Goal: Check status: Check status

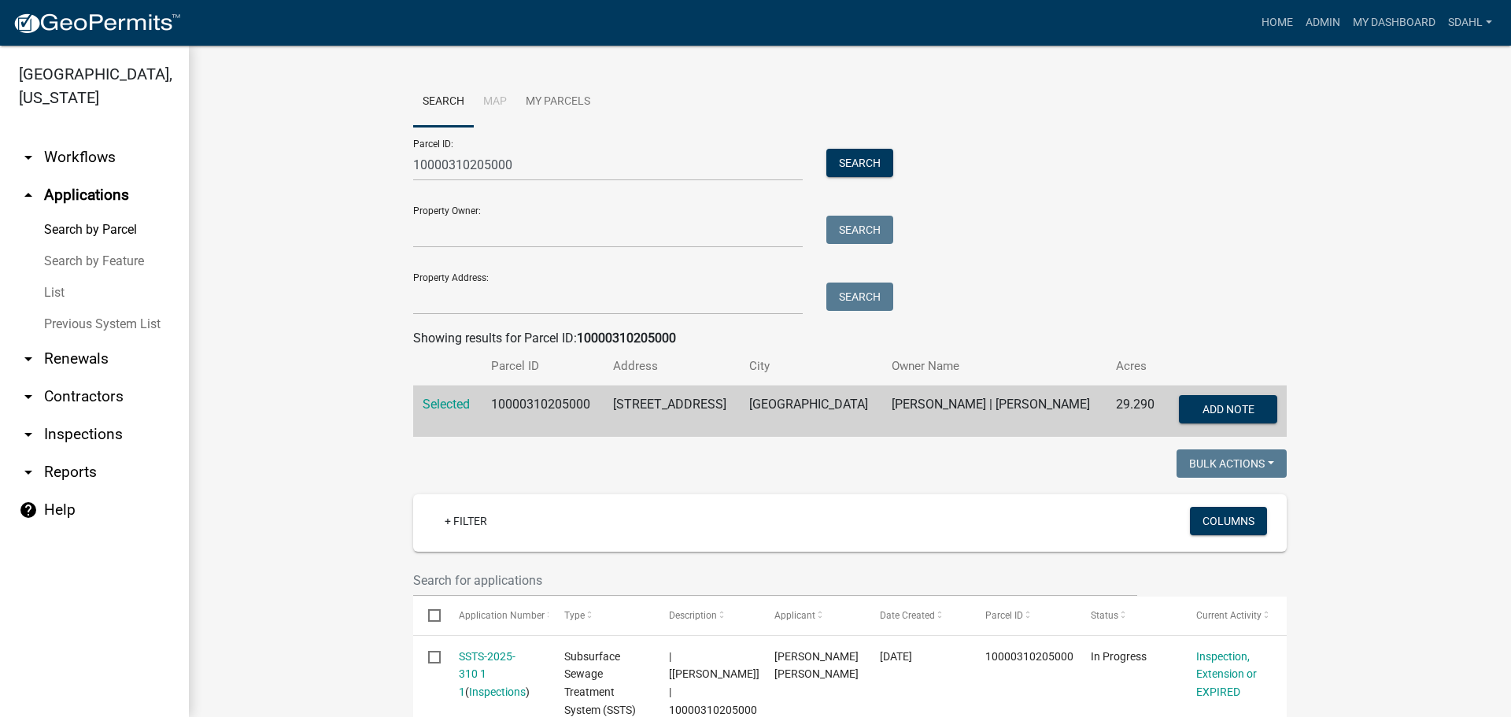
click at [86, 154] on link "arrow_drop_down Workflows" at bounding box center [94, 158] width 189 height 38
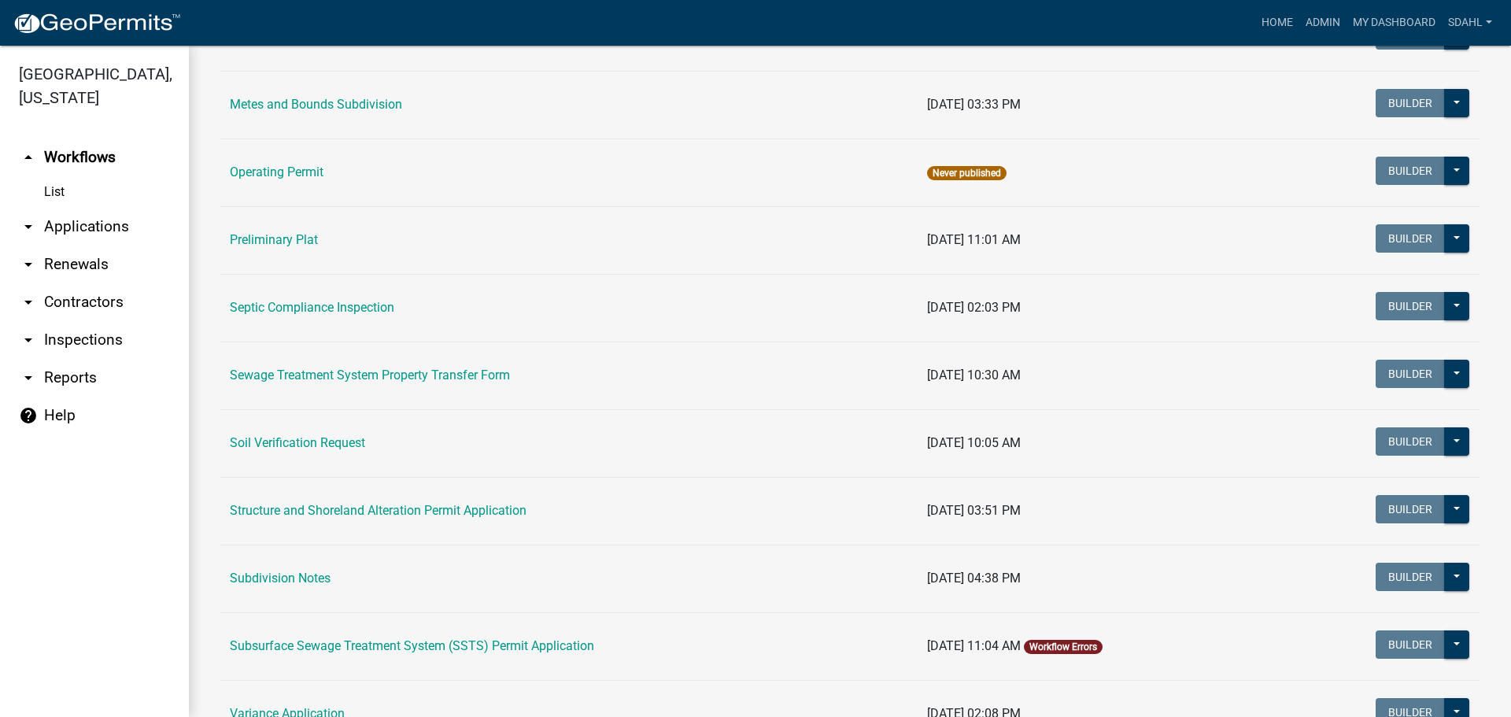
scroll to position [708, 0]
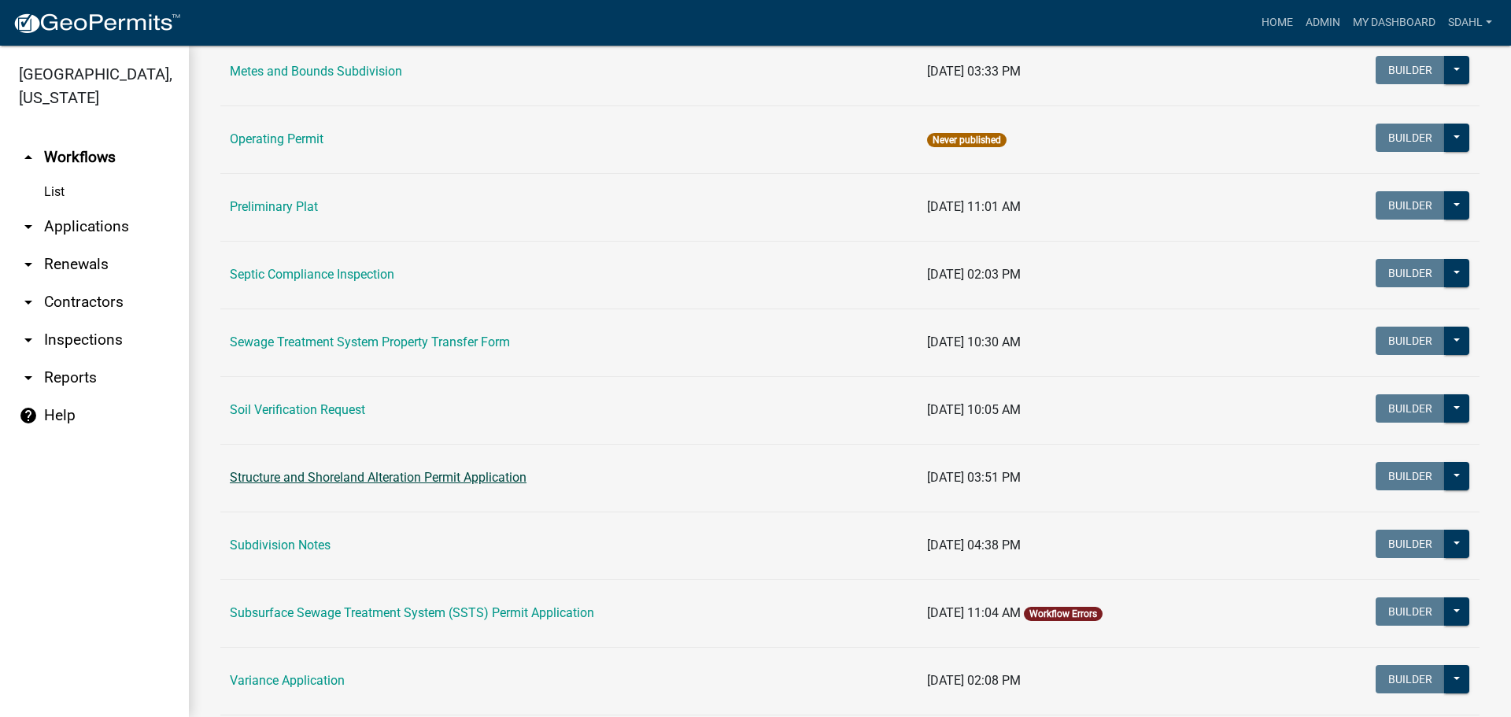
click at [458, 475] on link "Structure and Shoreland Alteration Permit Application" at bounding box center [378, 477] width 297 height 15
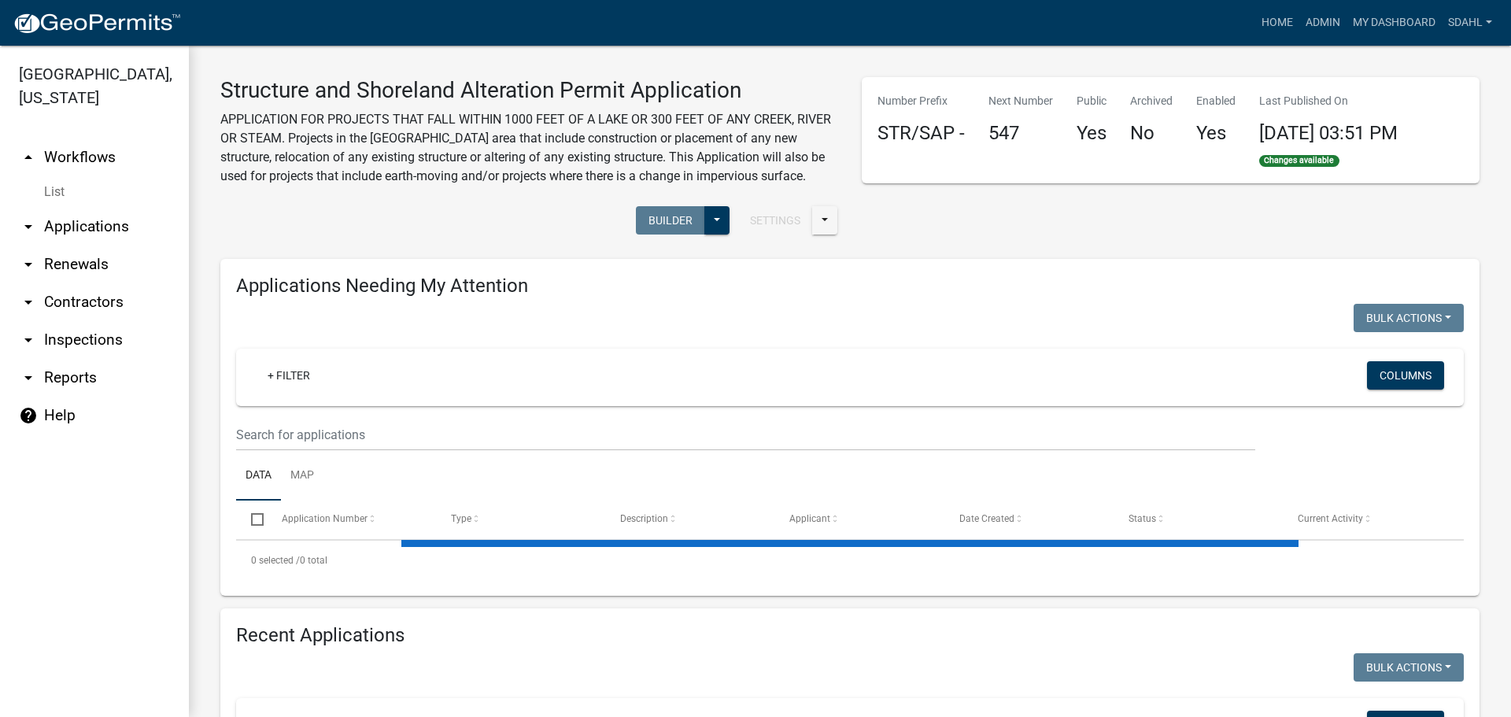
select select "1: 25"
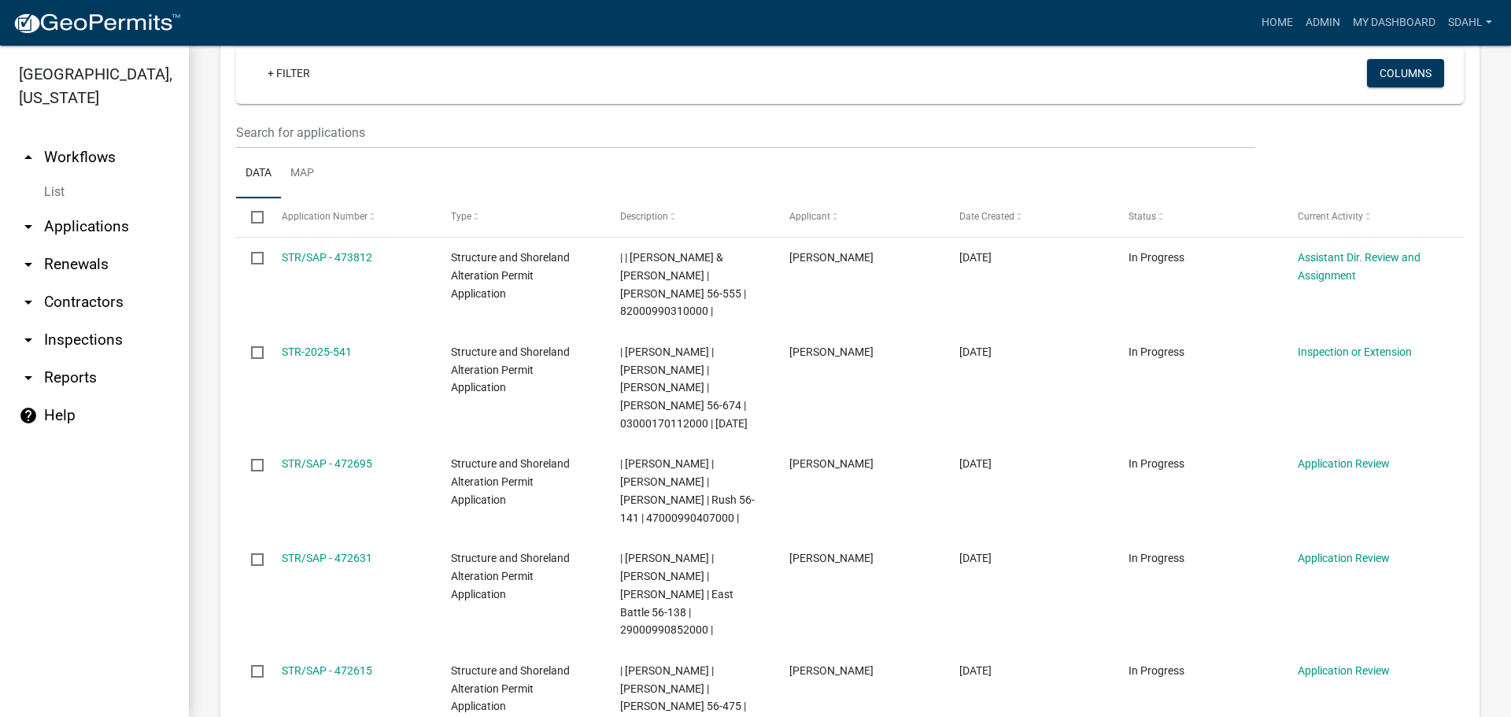
select select "3: 100"
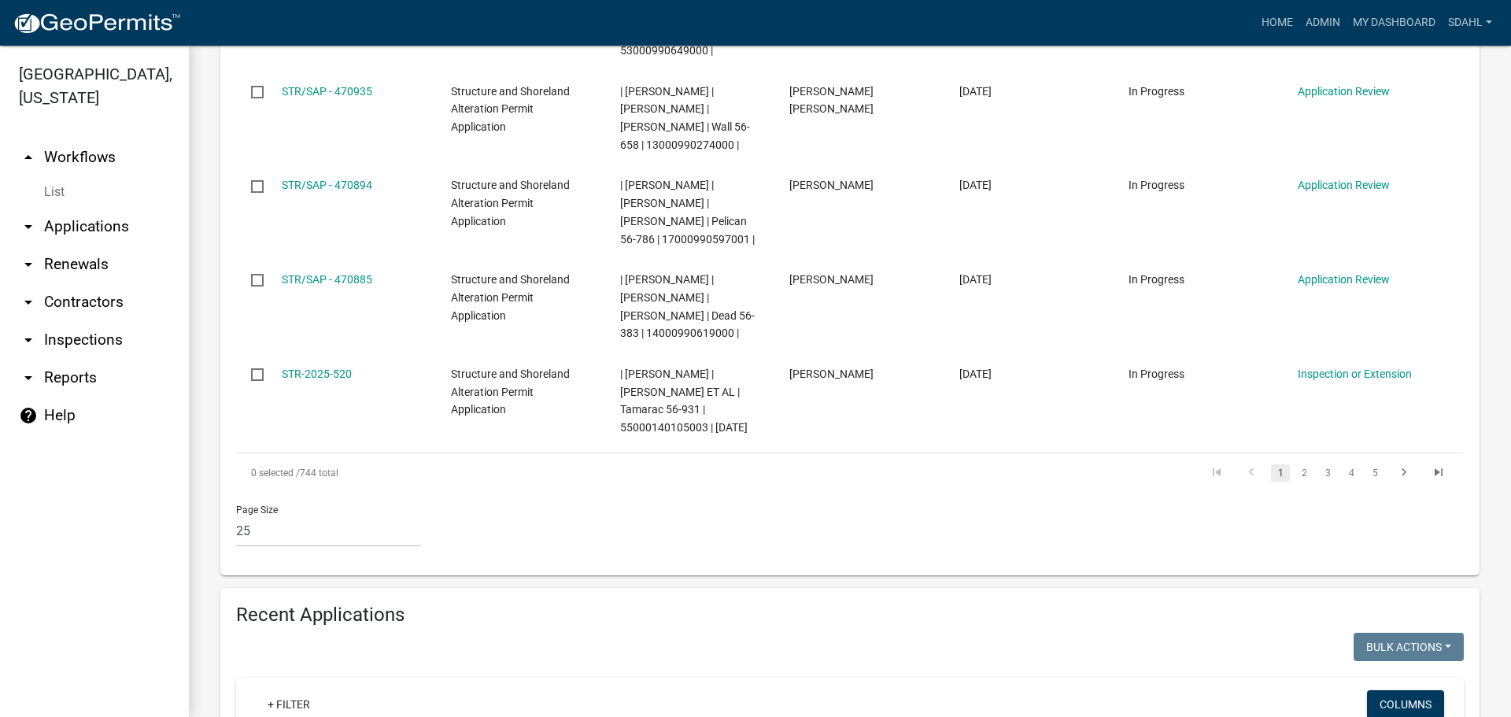
scroll to position [2598, 0]
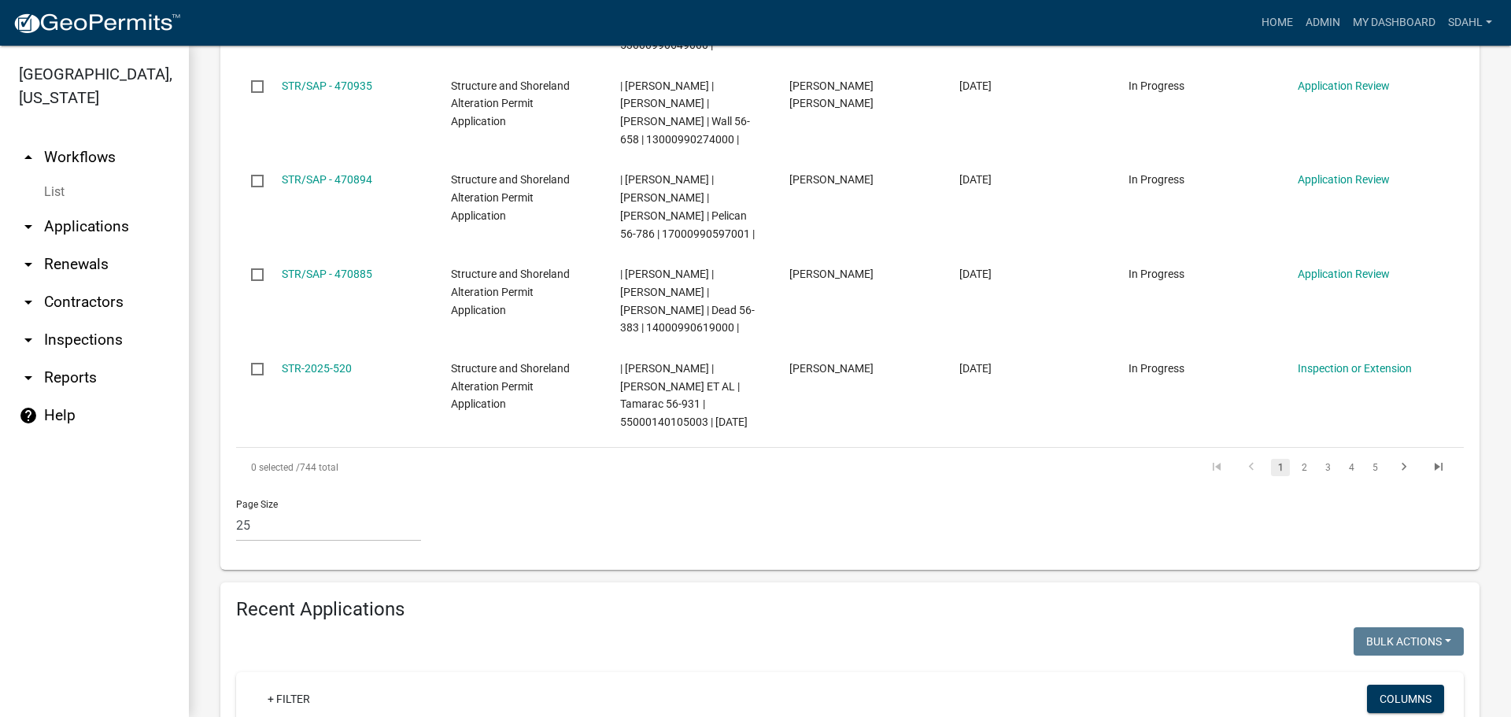
drag, startPoint x: 325, startPoint y: 492, endPoint x: 332, endPoint y: 476, distance: 17.3
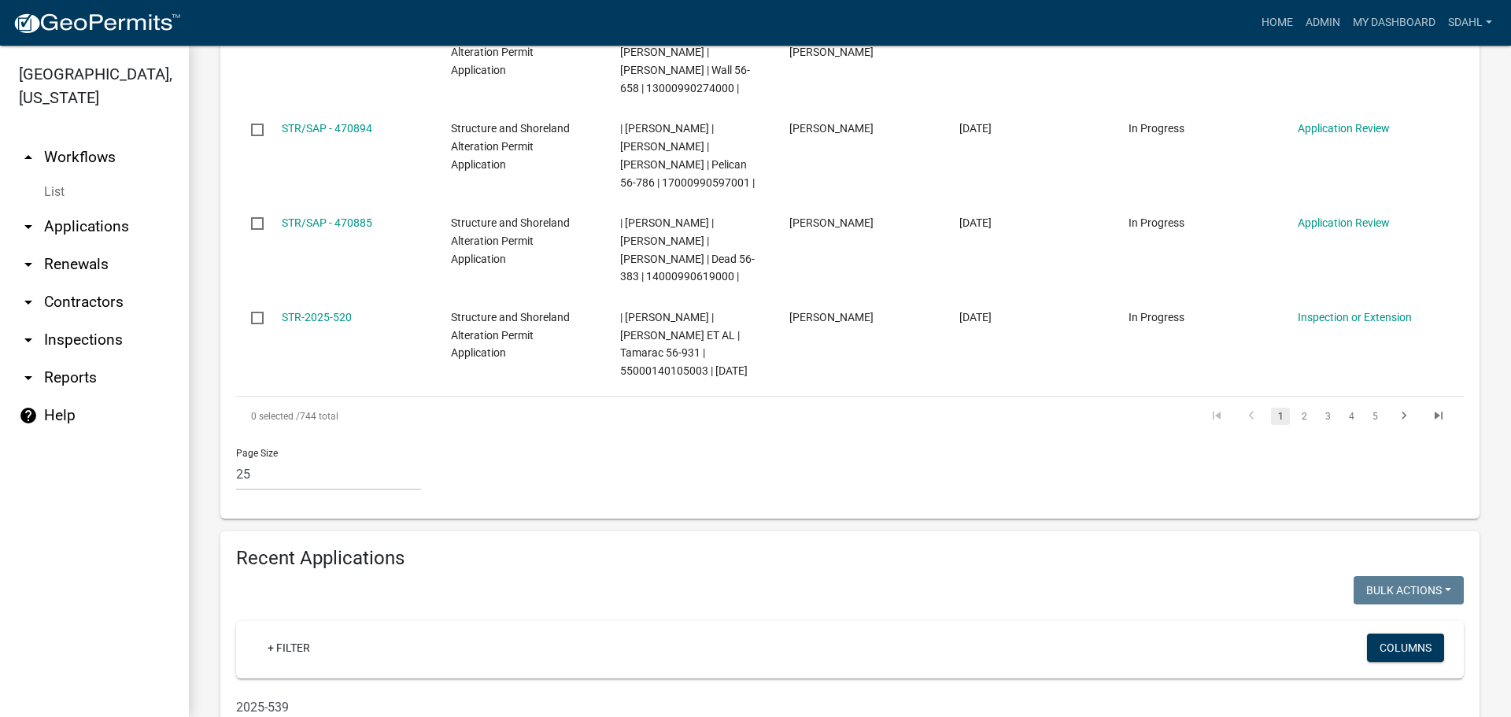
scroll to position [2680, 0]
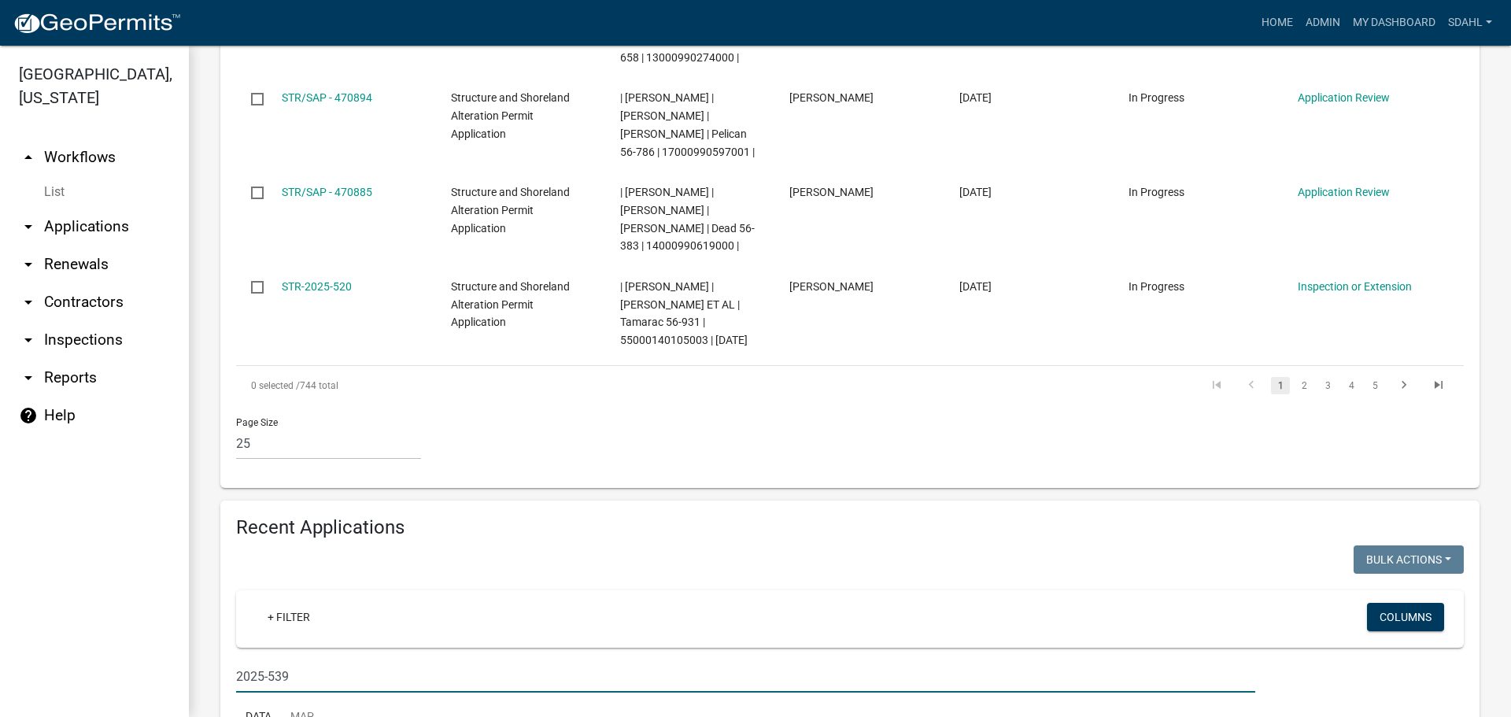
type input "2025-539"
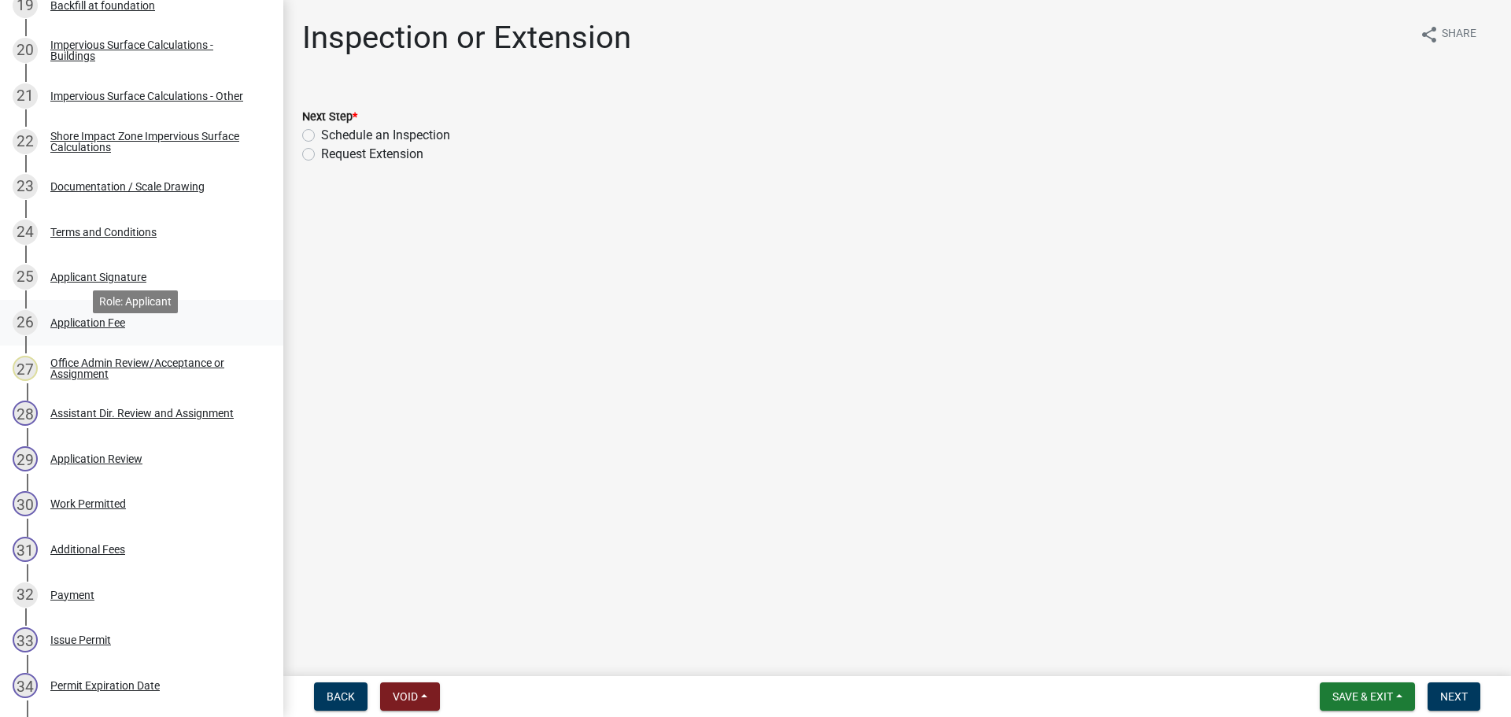
scroll to position [1181, 0]
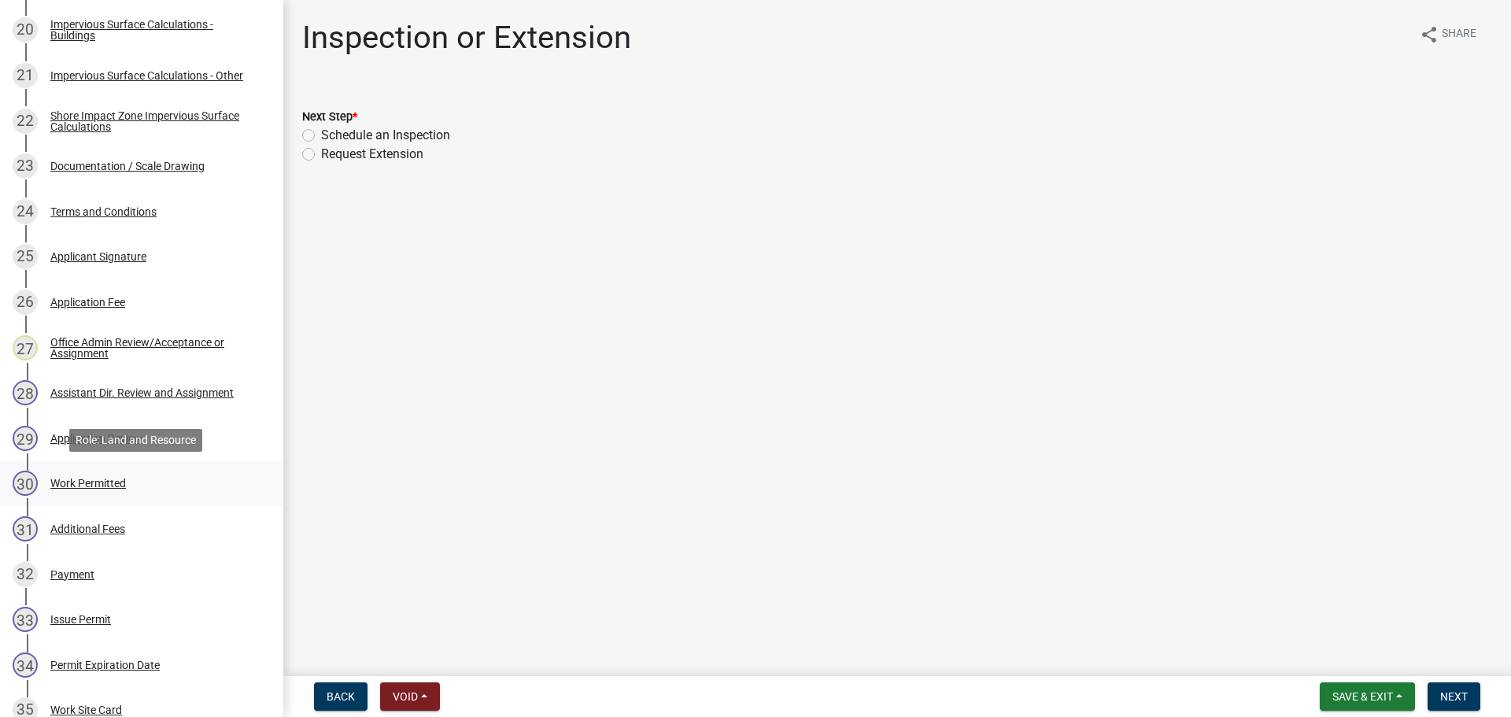
click at [98, 480] on div "Work Permitted" at bounding box center [88, 483] width 76 height 11
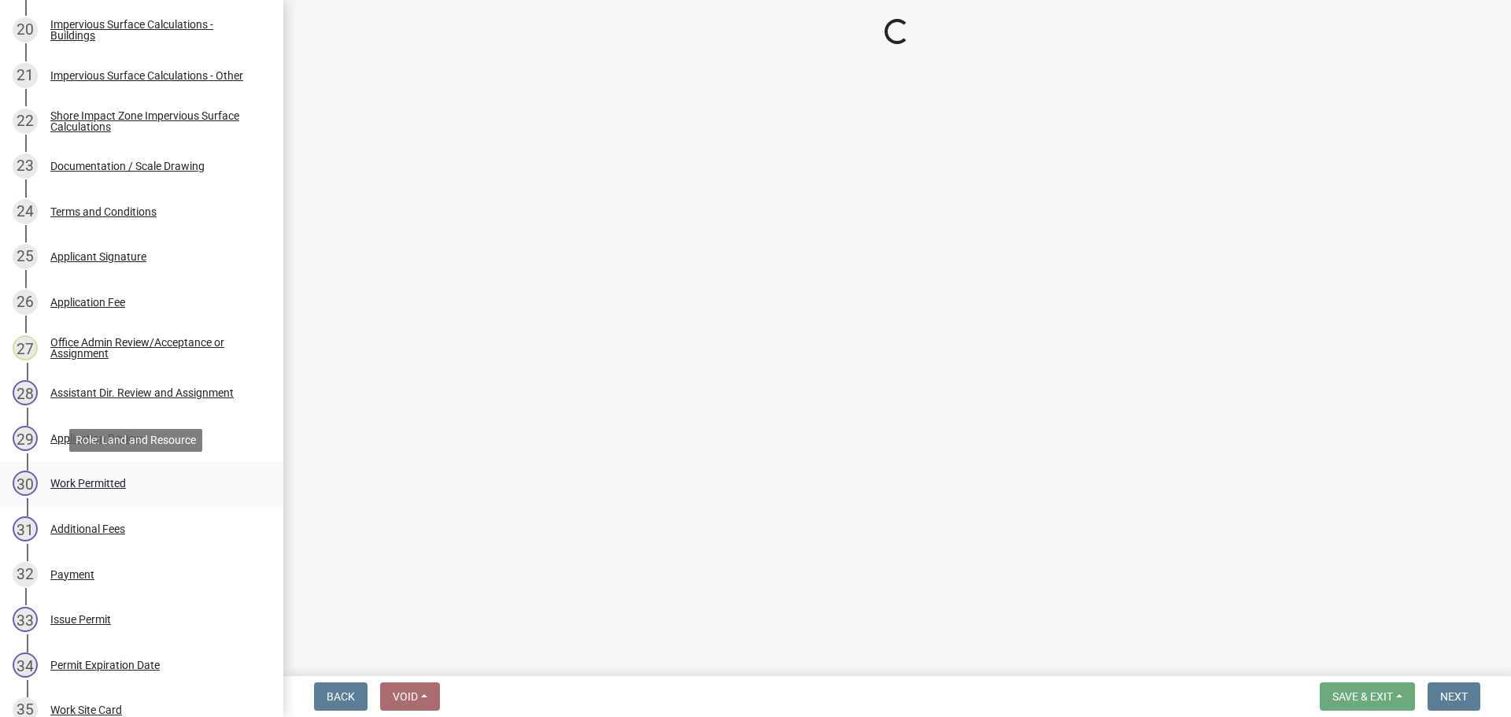
select select "190fd4c8-42ef-492b-a4a0-a0213555944c"
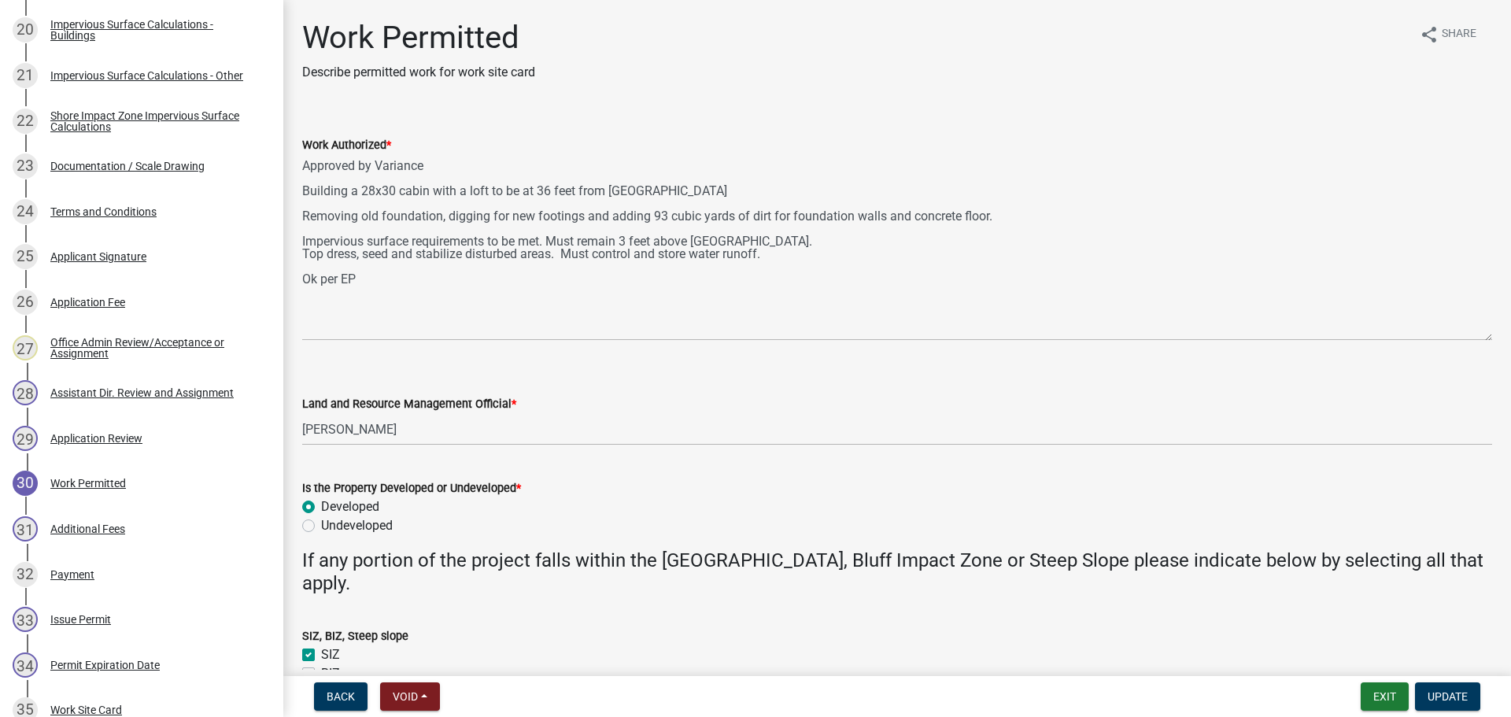
drag, startPoint x: 1483, startPoint y: 226, endPoint x: 1468, endPoint y: 338, distance: 113.6
click at [1468, 338] on textarea "Approved by Variance Building a 28x30 cabin with a loft to be at 36 feet from O…" at bounding box center [897, 247] width 1190 height 187
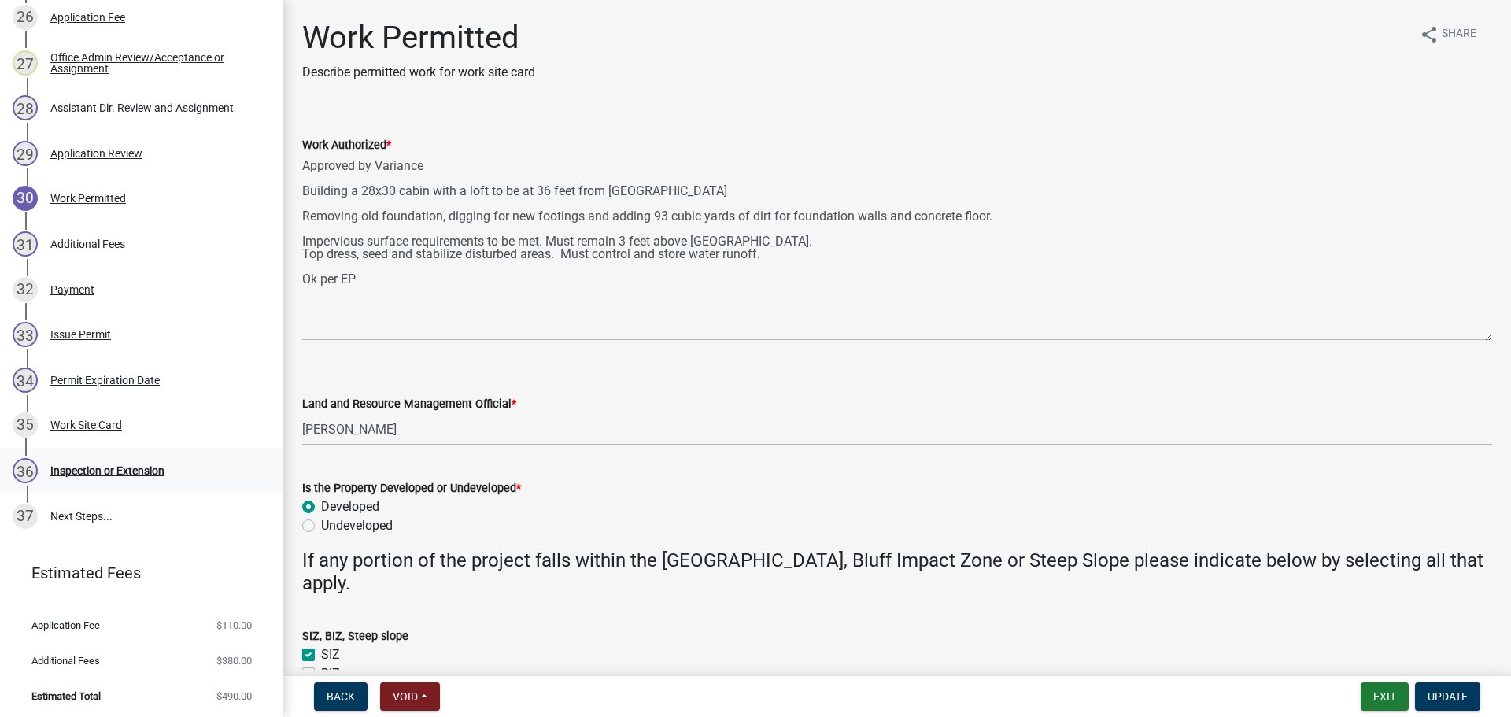
scroll to position [1469, 0]
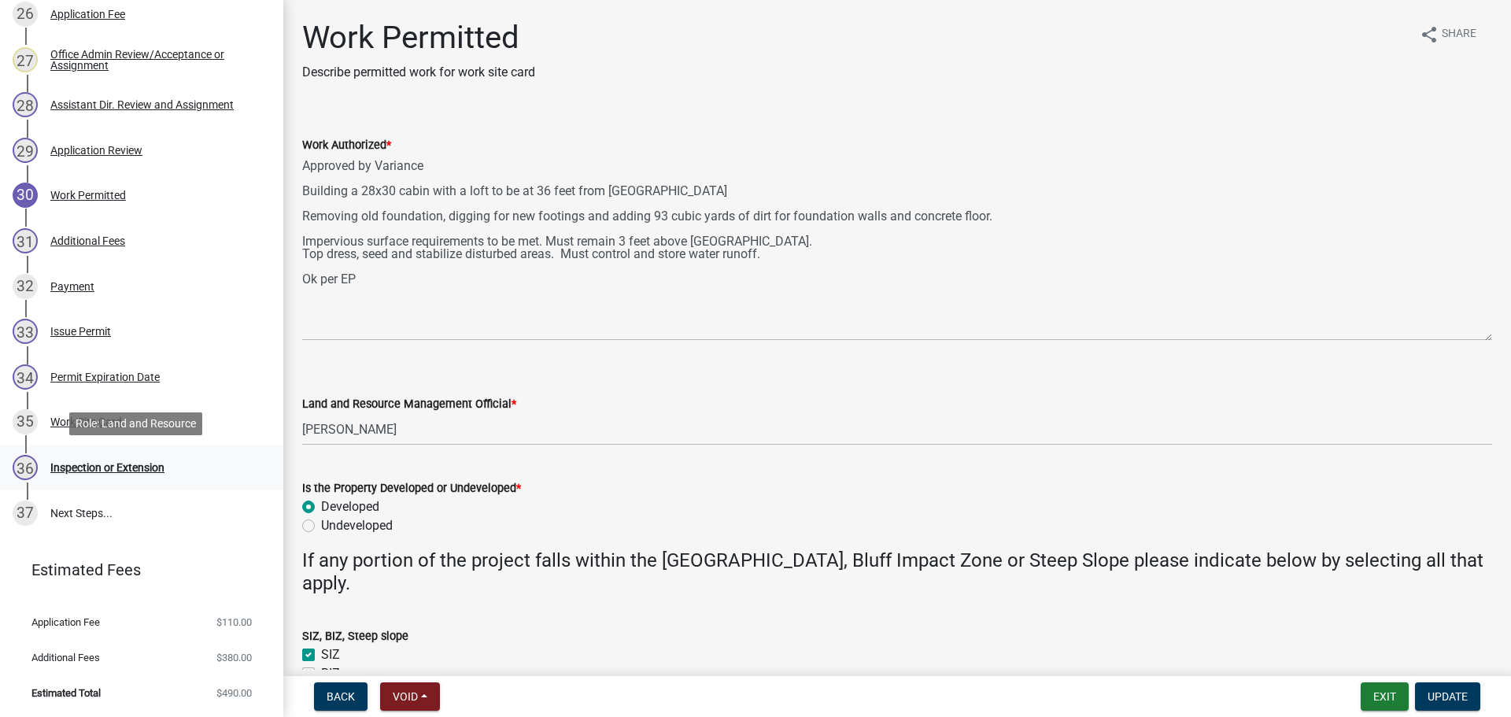
click at [136, 464] on div "Inspection or Extension" at bounding box center [107, 467] width 114 height 11
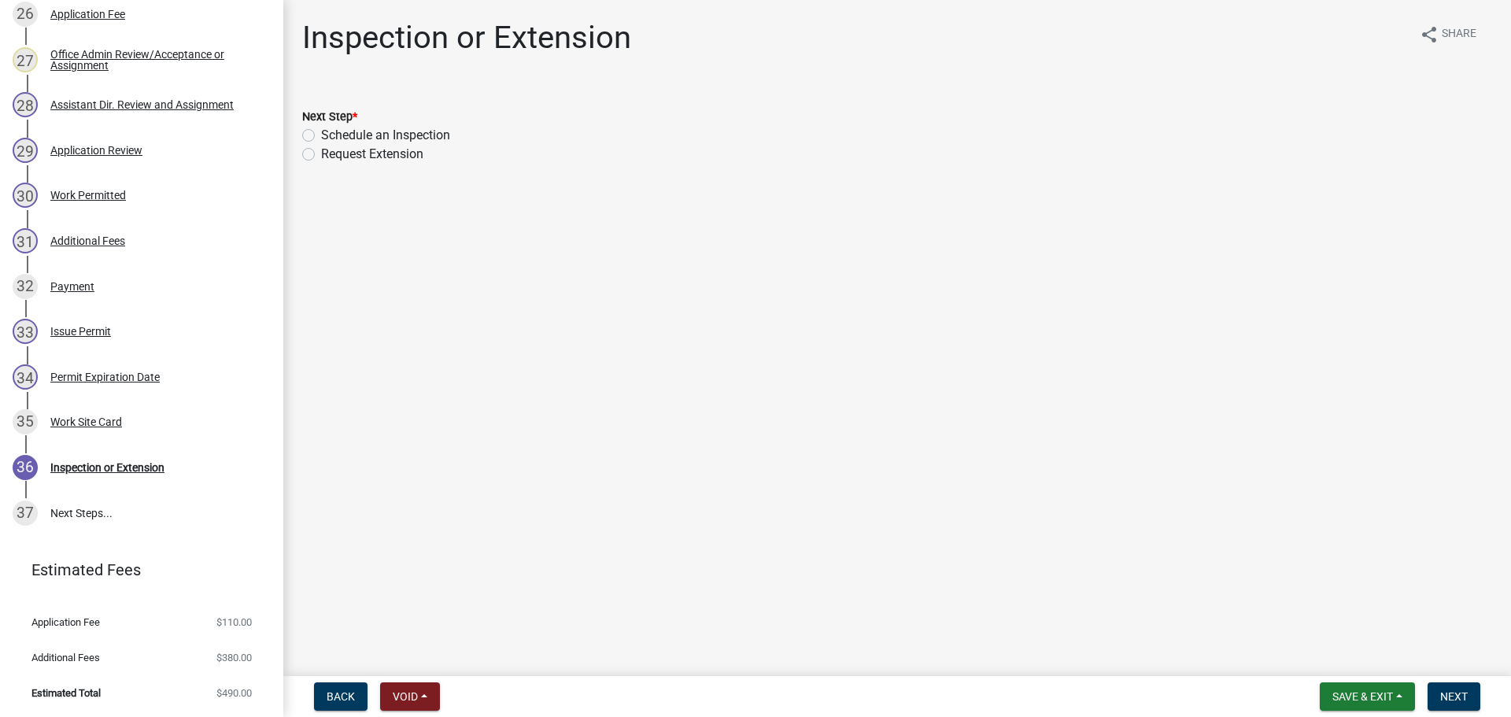
click at [321, 135] on label "Schedule an Inspection" at bounding box center [385, 135] width 129 height 19
click at [321, 135] on input "Schedule an Inspection" at bounding box center [326, 131] width 10 height 10
radio input "true"
click at [1459, 694] on span "Next" at bounding box center [1455, 696] width 28 height 13
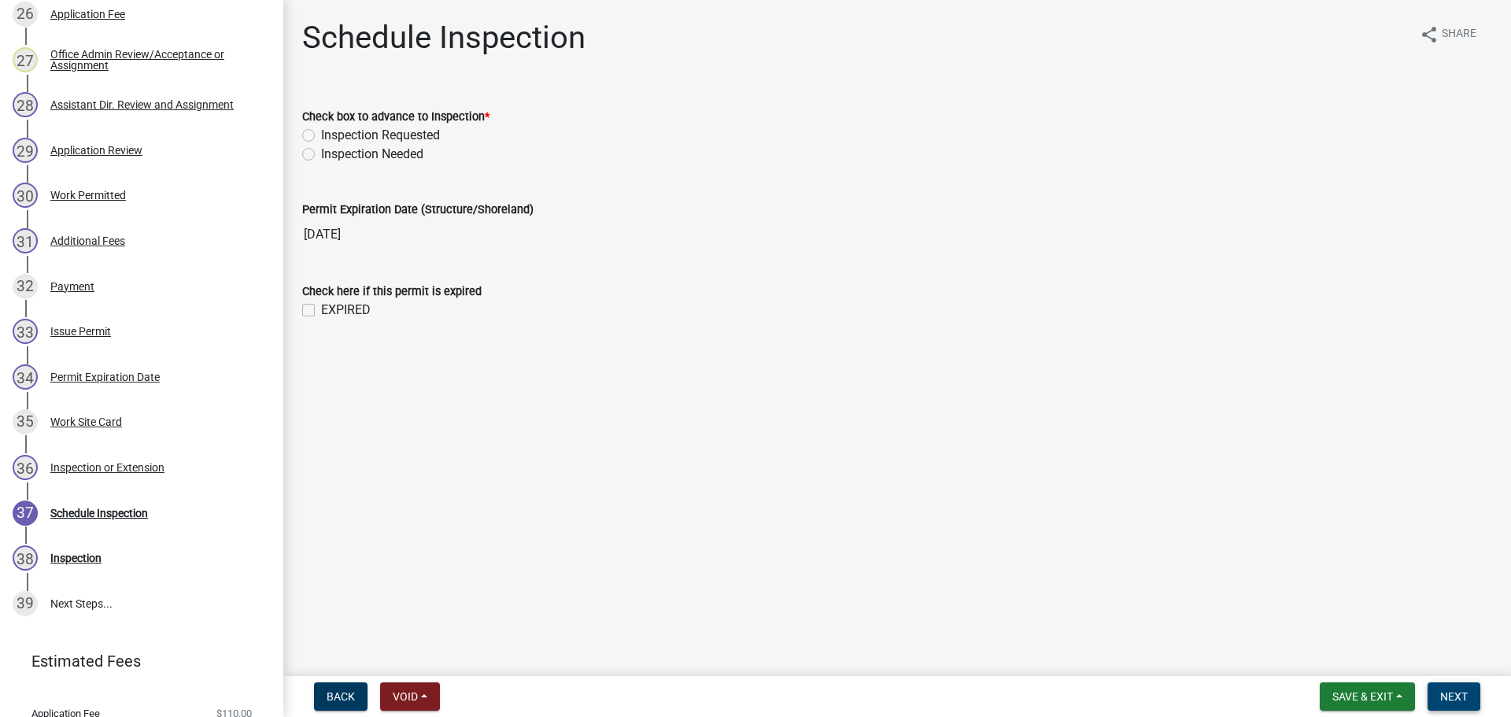
scroll to position [1559, 0]
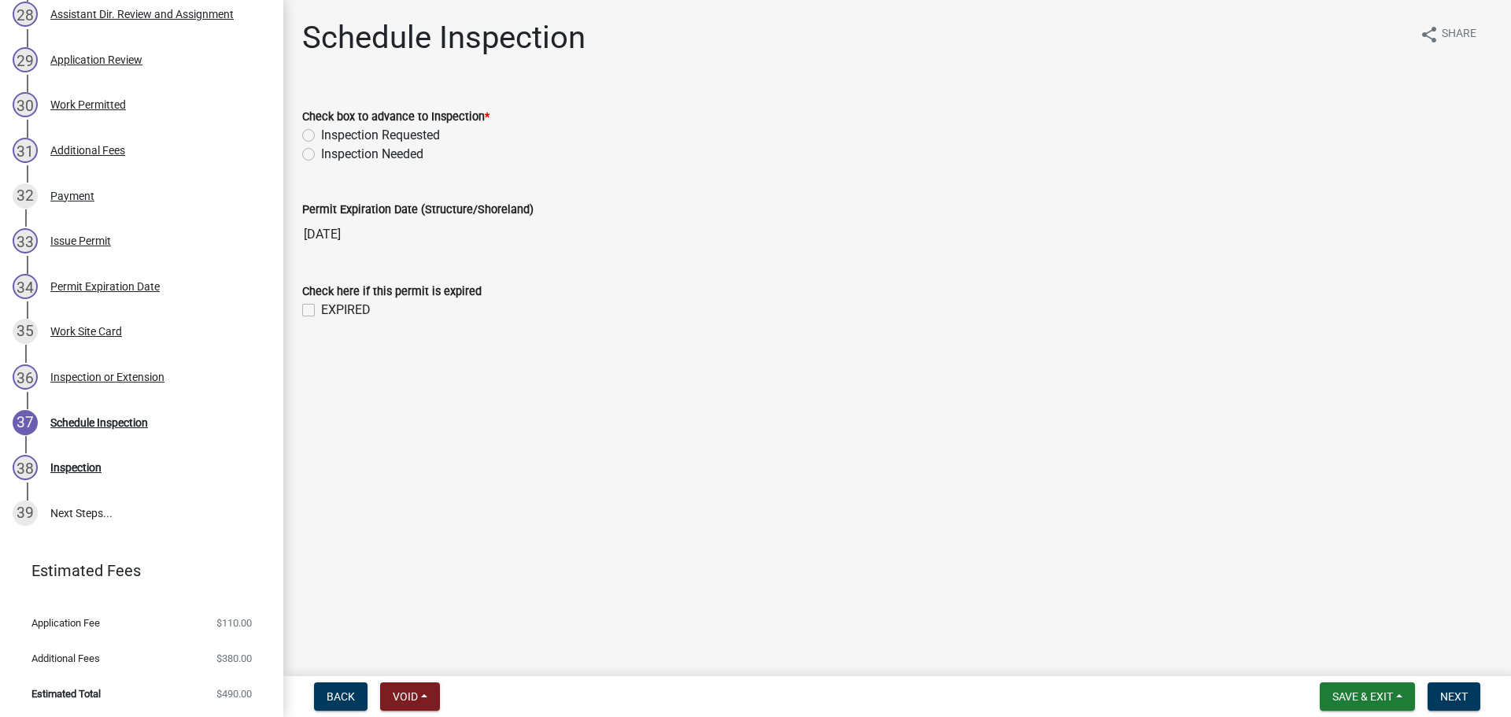
click at [321, 135] on label "Inspection Requested" at bounding box center [380, 135] width 119 height 19
click at [321, 135] on input "Inspection Requested" at bounding box center [326, 131] width 10 height 10
radio input "true"
click at [66, 329] on div "Work Site Card" at bounding box center [86, 331] width 72 height 11
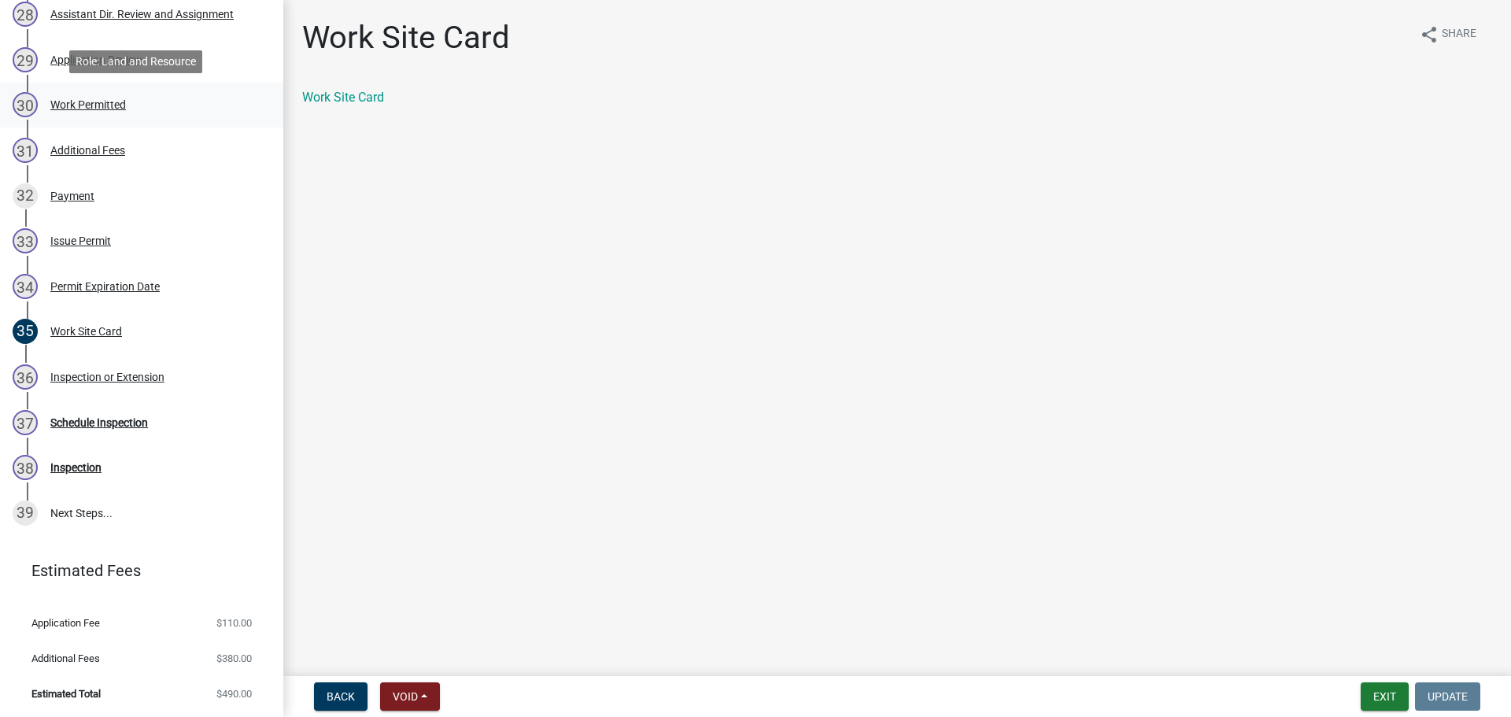
click at [86, 105] on div "Work Permitted" at bounding box center [88, 104] width 76 height 11
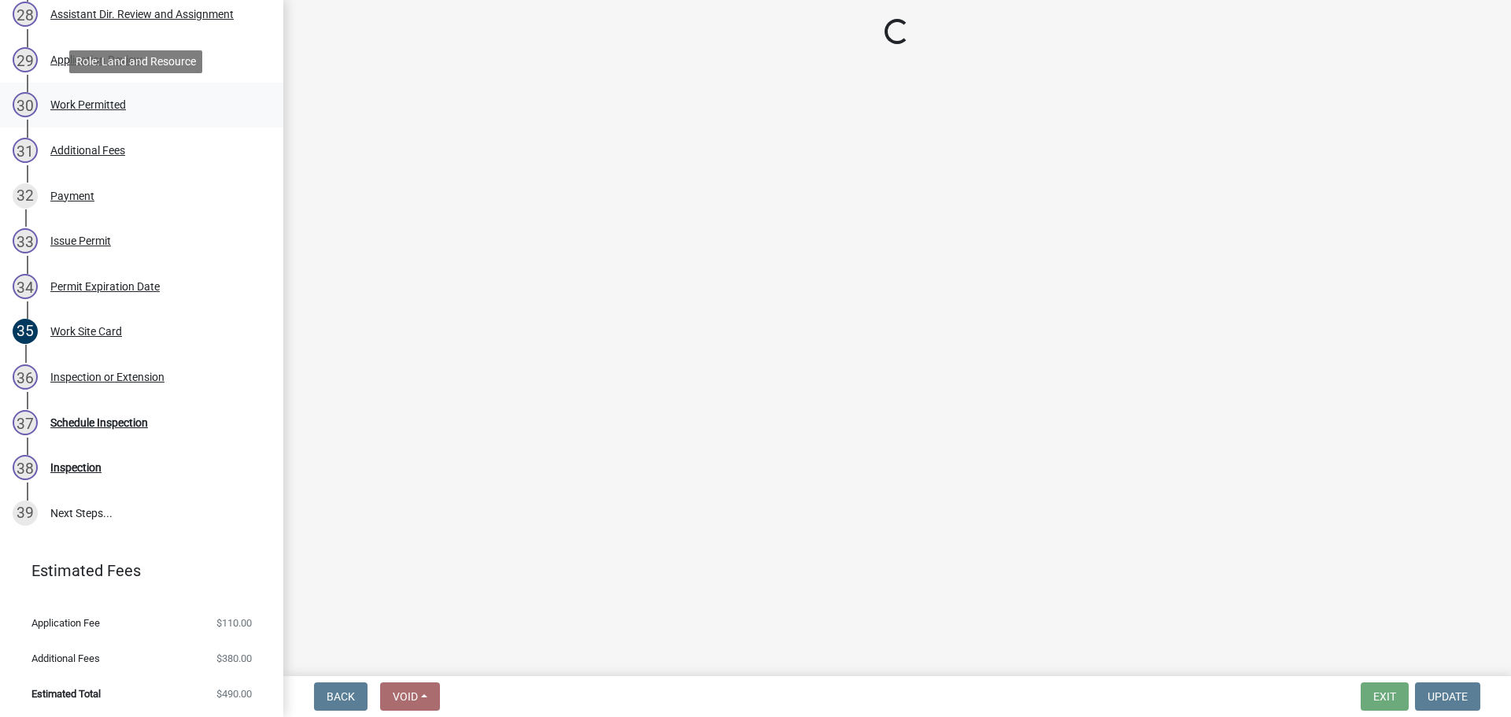
select select "190fd4c8-42ef-492b-a4a0-a0213555944c"
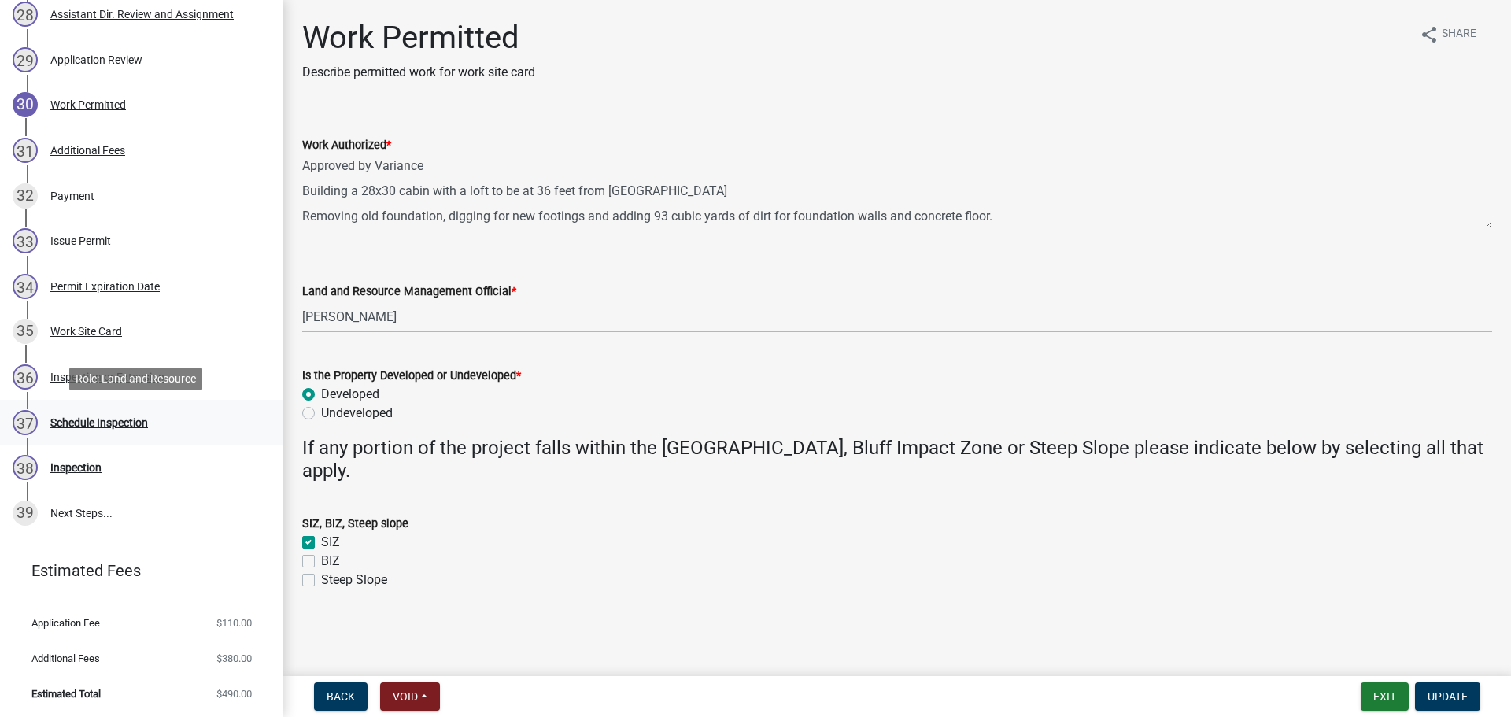
click at [94, 415] on div "37 Schedule Inspection" at bounding box center [136, 422] width 246 height 25
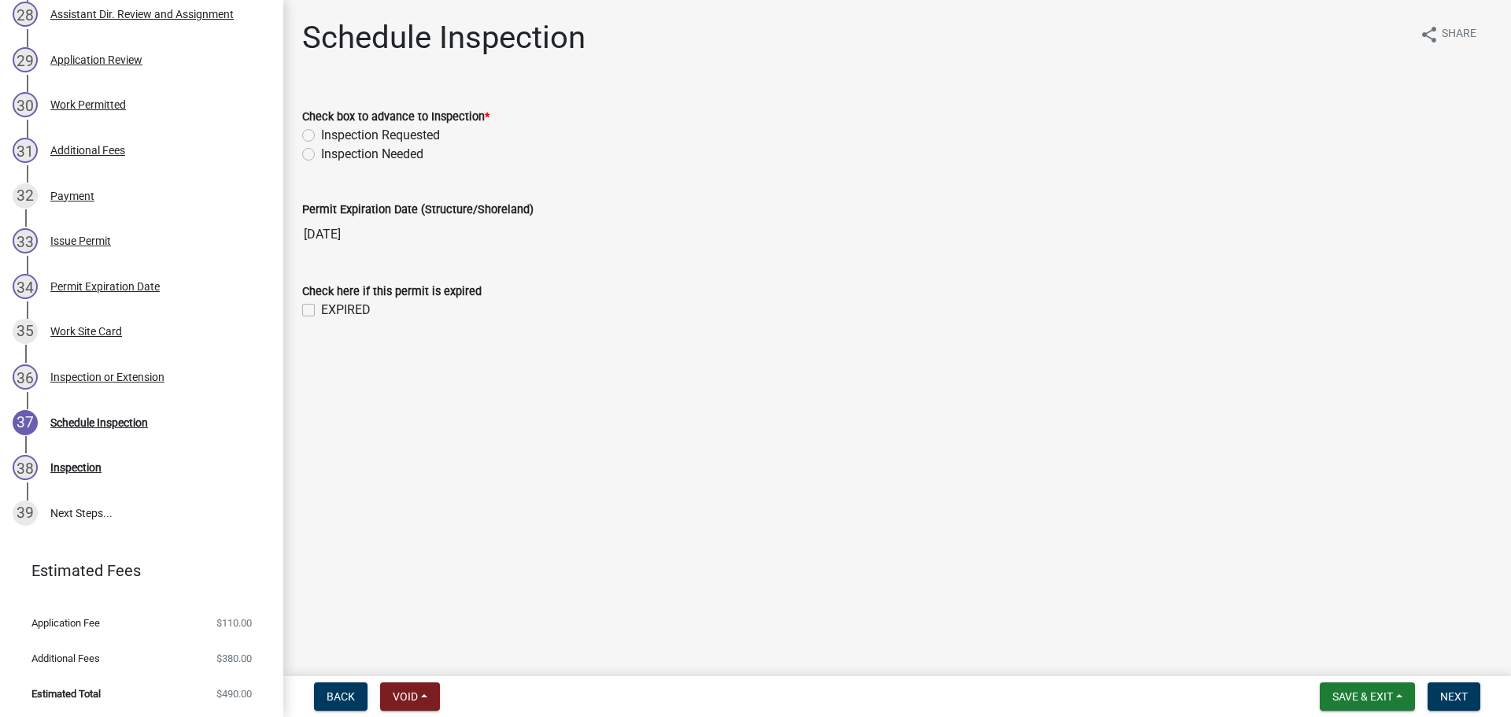
click at [424, 139] on label "Inspection Requested" at bounding box center [380, 135] width 119 height 19
click at [331, 136] on input "Inspection Requested" at bounding box center [326, 131] width 10 height 10
radio input "true"
click at [1452, 692] on span "Next" at bounding box center [1455, 696] width 28 height 13
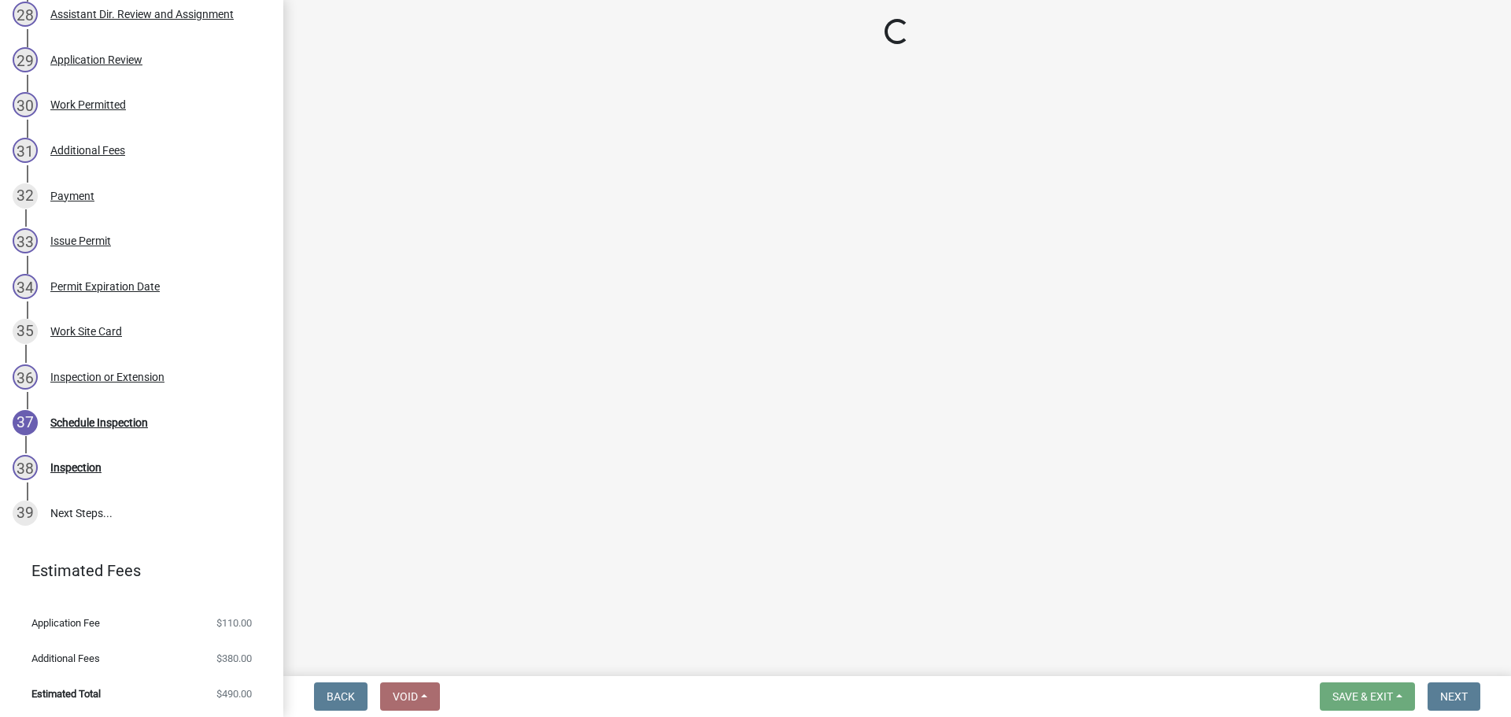
select select "710d5f49-2663-4e73-9718-d0c4e189f5ed"
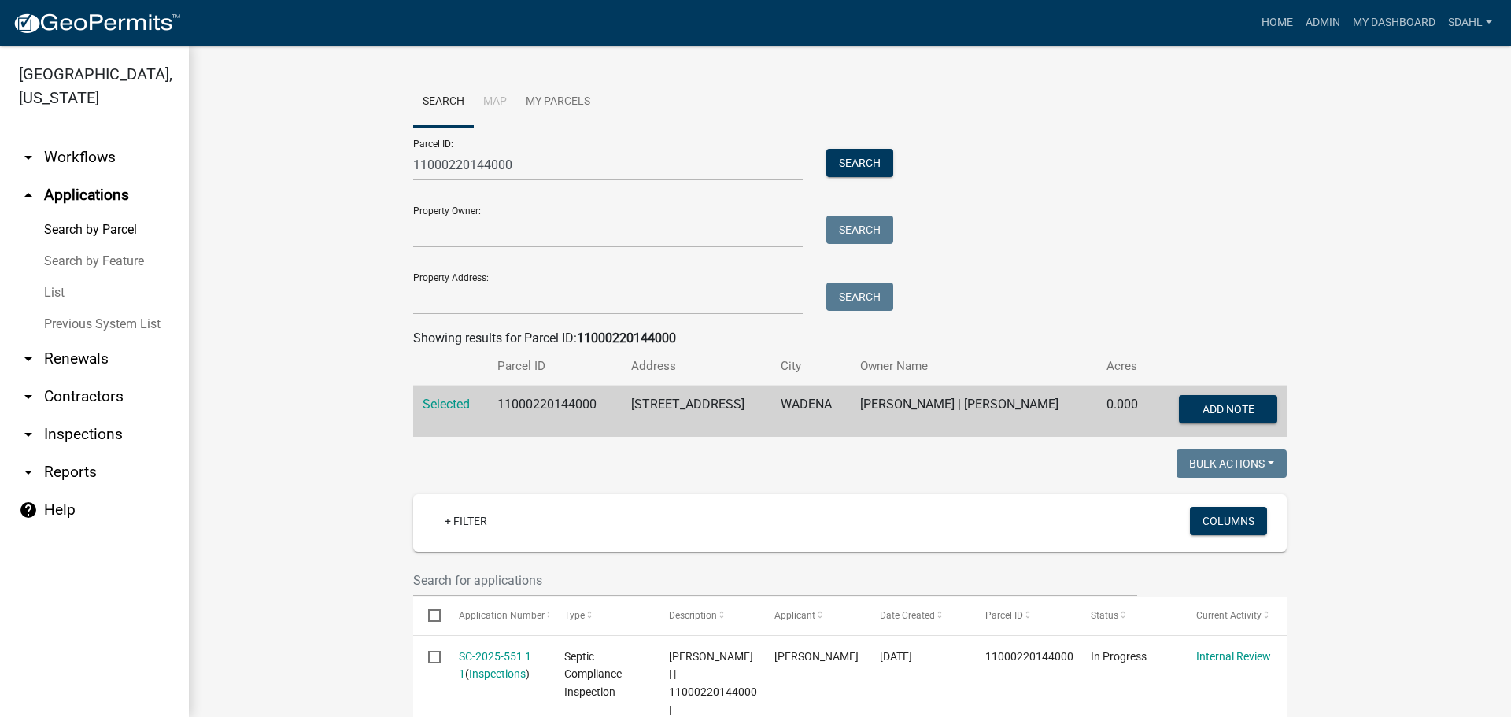
scroll to position [394, 0]
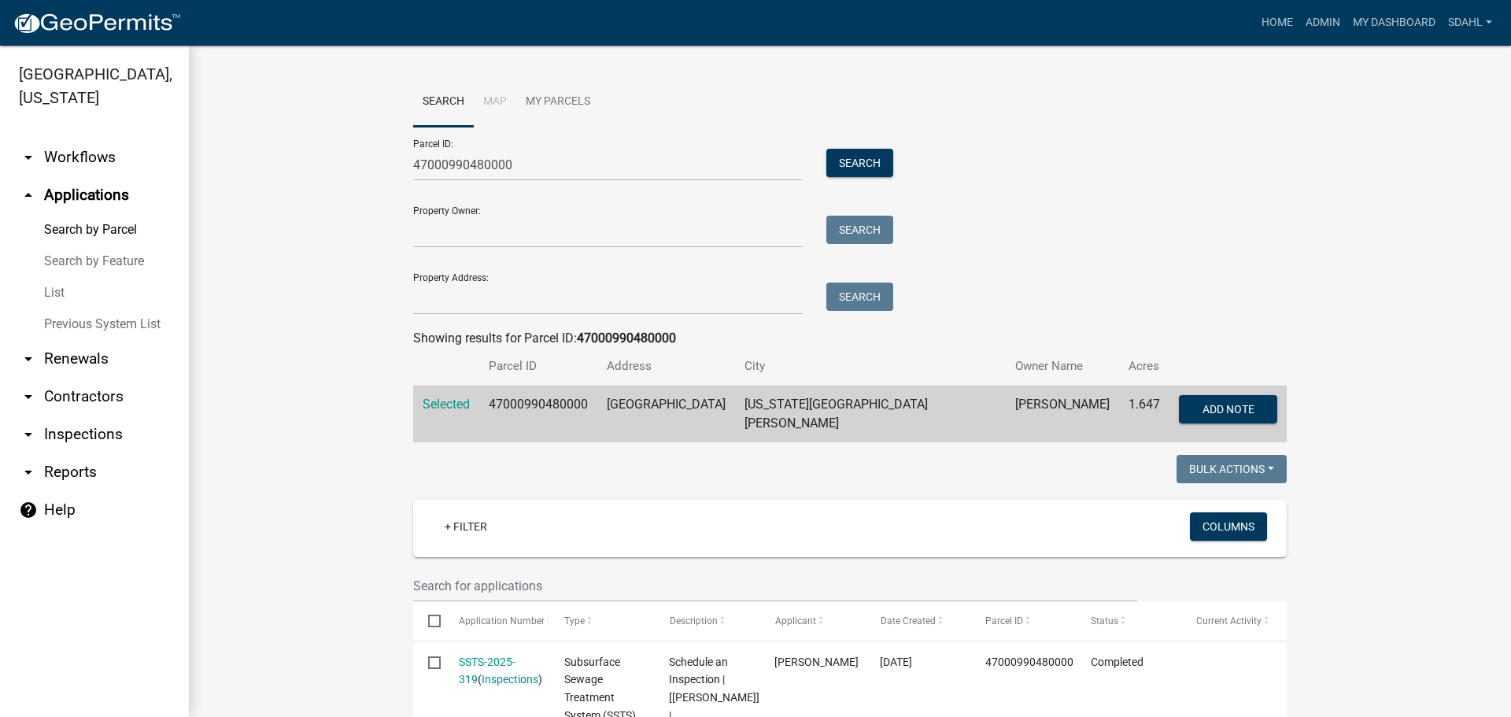
scroll to position [472, 0]
